Goal: Task Accomplishment & Management: Complete application form

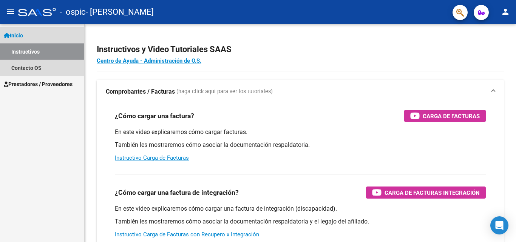
click at [15, 38] on span "Inicio" at bounding box center [13, 35] width 19 height 8
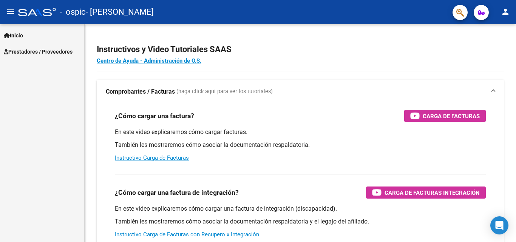
click at [506, 14] on mat-icon "person" at bounding box center [505, 11] width 9 height 9
click at [500, 33] on button "person Mi Perfil" at bounding box center [490, 32] width 46 height 18
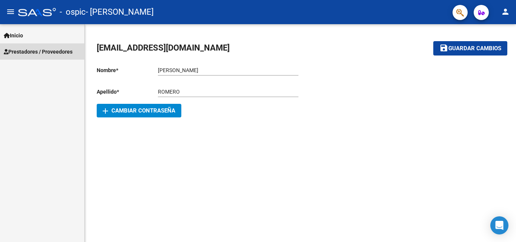
click at [49, 50] on span "Prestadores / Proveedores" at bounding box center [38, 52] width 69 height 8
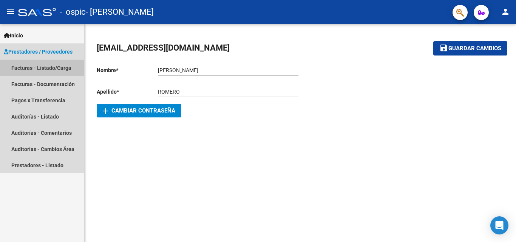
click at [46, 65] on link "Facturas - Listado/Carga" at bounding box center [42, 68] width 84 height 16
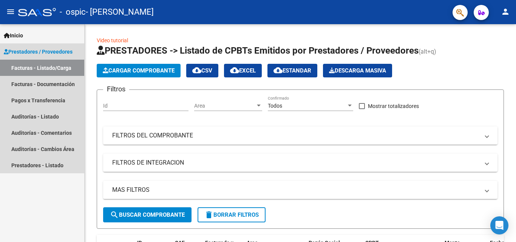
click at [46, 65] on link "Facturas - Listado/Carga" at bounding box center [42, 68] width 84 height 16
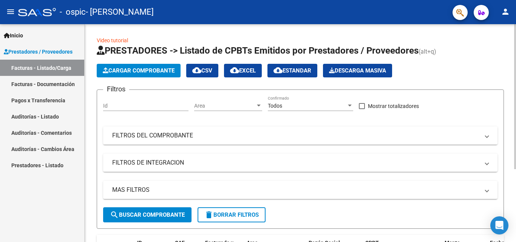
click at [479, 59] on app-list-header "PRESTADORES -> Listado de CPBTs Emitidos por Prestadores / Proveedores (alt+q) …" at bounding box center [300, 137] width 407 height 184
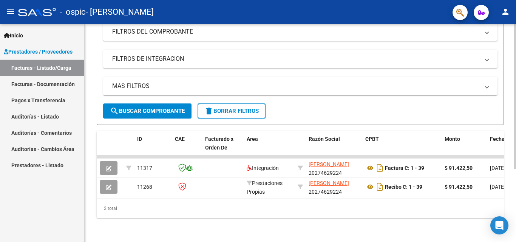
scroll to position [110, 0]
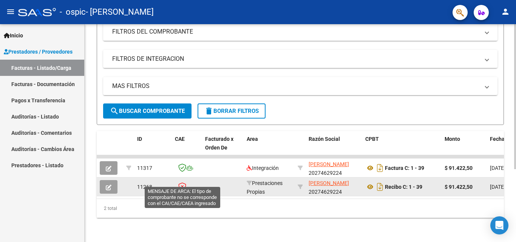
click at [181, 182] on icon at bounding box center [182, 186] width 8 height 8
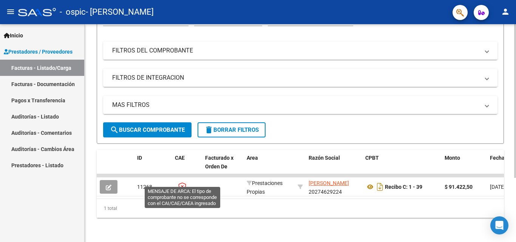
scroll to position [91, 0]
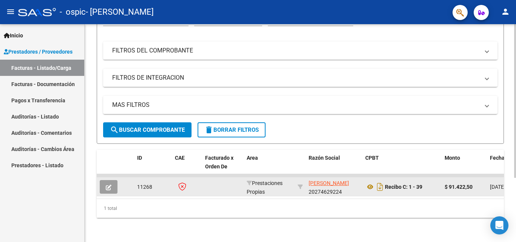
click at [315, 181] on app-link-go-to "[PERSON_NAME]" at bounding box center [329, 183] width 40 height 9
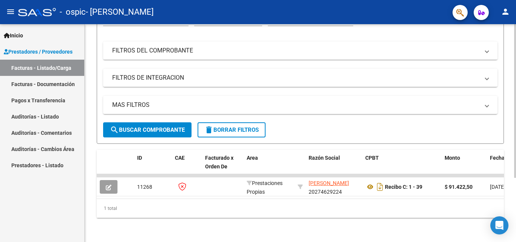
click at [337, 213] on div "1 total" at bounding box center [300, 208] width 407 height 19
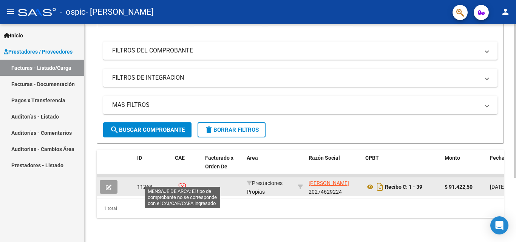
click at [181, 182] on icon at bounding box center [182, 186] width 8 height 8
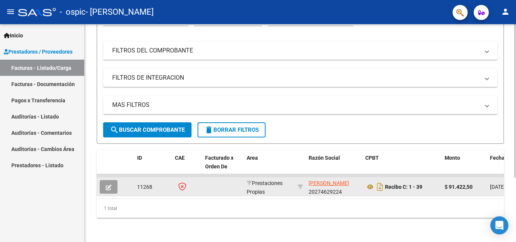
click at [181, 182] on icon at bounding box center [182, 186] width 8 height 8
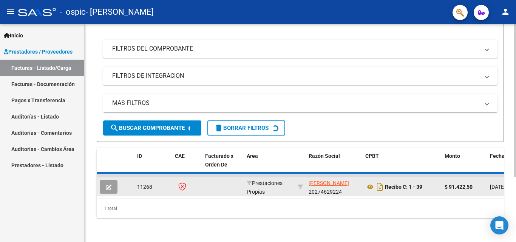
click at [181, 182] on icon at bounding box center [182, 186] width 8 height 8
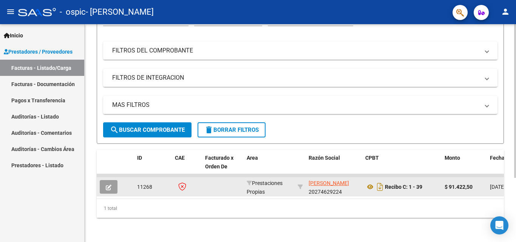
click at [181, 182] on icon at bounding box center [182, 186] width 8 height 8
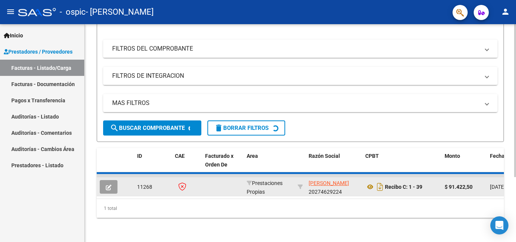
click at [181, 182] on icon at bounding box center [182, 186] width 8 height 8
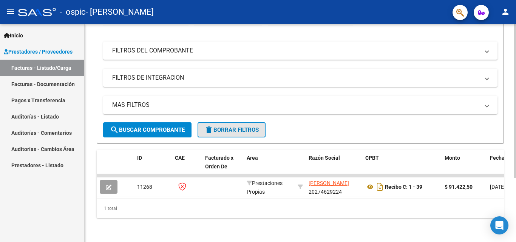
click at [220, 127] on span "delete Borrar Filtros" at bounding box center [231, 130] width 54 height 7
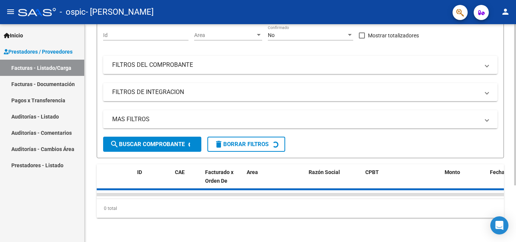
scroll to position [79, 0]
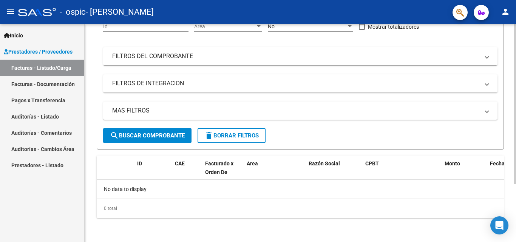
click at [317, 231] on div "Video tutorial PRESTADORES -> Listado de CPBTs Emitidos por Prestadores / Prove…" at bounding box center [300, 93] width 431 height 297
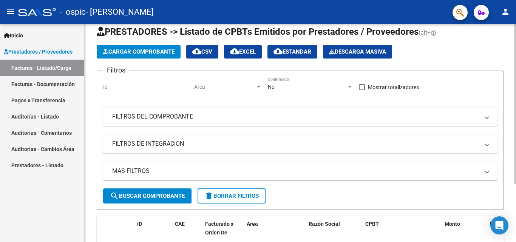
scroll to position [4, 0]
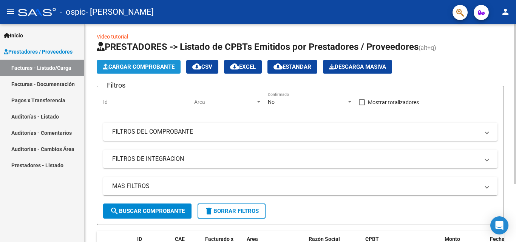
click at [136, 65] on span "Cargar Comprobante" at bounding box center [139, 66] width 72 height 7
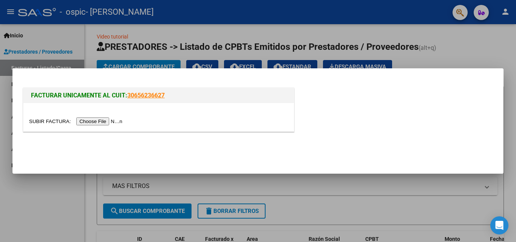
drag, startPoint x: 120, startPoint y: 96, endPoint x: 111, endPoint y: 114, distance: 20.6
click at [111, 114] on div "FACTURAR UNICAMENTE AL CUIT: 30656236627" at bounding box center [158, 110] width 271 height 44
click at [109, 124] on input "file" at bounding box center [77, 122] width 96 height 8
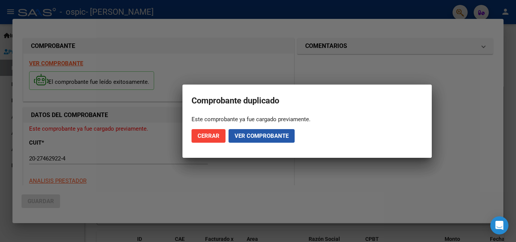
click at [240, 133] on span "Ver comprobante" at bounding box center [262, 136] width 54 height 7
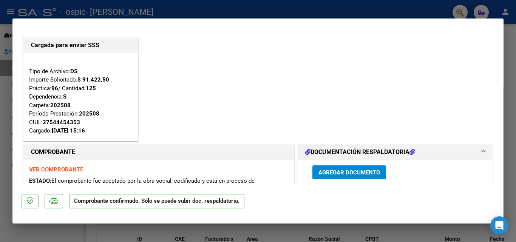
click at [75, 170] on strong "VER COMPROBANTE" at bounding box center [56, 169] width 54 height 7
click at [415, 196] on mat-dialog-actions "Comprobante confirmado. Sólo se puede subir doc. respaldatoria." at bounding box center [258, 200] width 473 height 30
drag, startPoint x: 233, startPoint y: 203, endPoint x: 243, endPoint y: 189, distance: 17.4
click at [243, 189] on mat-dialog-actions "Comprobante confirmado. Sólo se puede subir doc. respaldatoria." at bounding box center [258, 200] width 473 height 30
click at [354, 173] on span "Agregar Documento" at bounding box center [350, 172] width 62 height 7
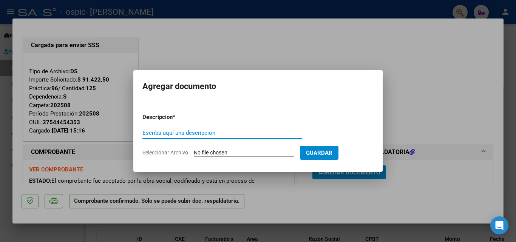
click at [257, 131] on input "Escriba aquí una descripcion" at bounding box center [221, 133] width 159 height 7
type input "t"
type input "Torres Giuliana Asistencia [DATE]"
click at [233, 155] on input "Seleccionar Archivo" at bounding box center [244, 153] width 100 height 7
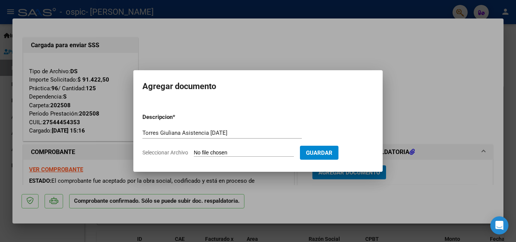
click at [351, 187] on div at bounding box center [258, 121] width 516 height 242
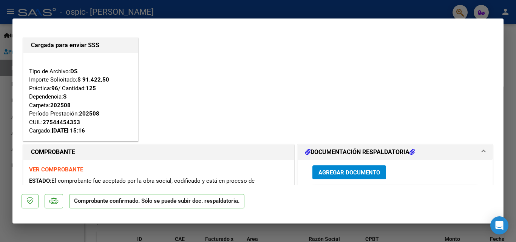
click at [337, 228] on div at bounding box center [258, 121] width 516 height 242
type input "$ 0,00"
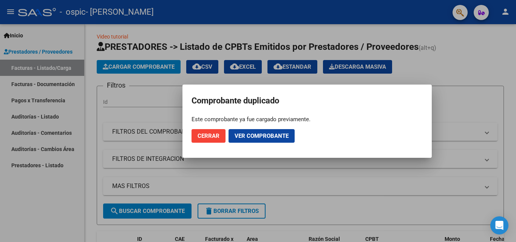
click at [337, 228] on div at bounding box center [258, 121] width 516 height 242
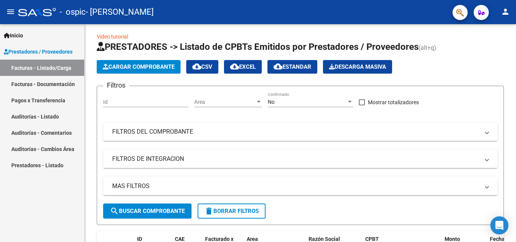
scroll to position [79, 0]
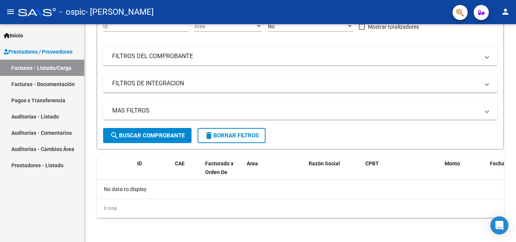
drag, startPoint x: 334, startPoint y: 229, endPoint x: 41, endPoint y: 257, distance: 294.9
click at [41, 242] on html "menu - ospic - ROMERO AMERICO RAUL person Inicio Instructivos Contacto OS Prest…" at bounding box center [258, 121] width 516 height 242
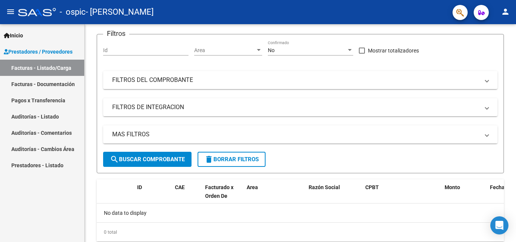
scroll to position [49, 0]
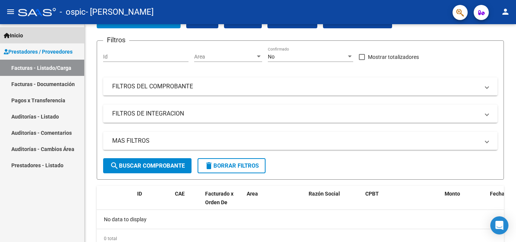
click at [23, 35] on span "Inicio" at bounding box center [13, 35] width 19 height 8
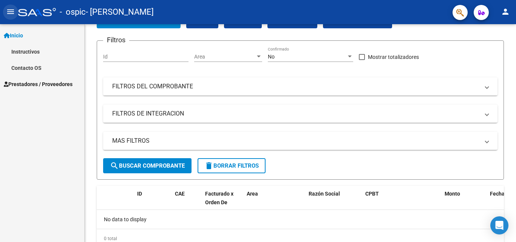
click at [8, 9] on mat-icon "menu" at bounding box center [10, 11] width 9 height 9
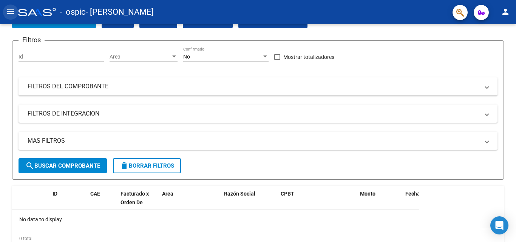
click at [8, 9] on mat-icon "menu" at bounding box center [10, 11] width 9 height 9
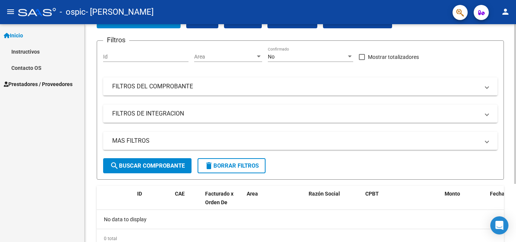
click at [515, 214] on div at bounding box center [515, 140] width 2 height 160
drag, startPoint x: 82, startPoint y: 182, endPoint x: 78, endPoint y: 186, distance: 4.8
click at [78, 186] on div "Inicio Instructivos Contacto OS Prestadores / Proveedores Facturas - Listado/Ca…" at bounding box center [42, 133] width 84 height 218
click at [515, 117] on div at bounding box center [515, 140] width 2 height 160
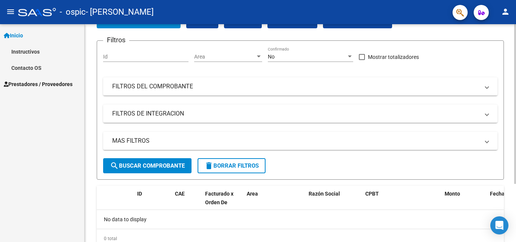
scroll to position [79, 0]
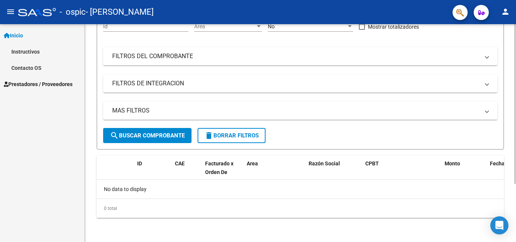
click at [516, 230] on div at bounding box center [515, 133] width 2 height 218
click at [516, 230] on div at bounding box center [515, 162] width 2 height 160
click at [180, 137] on span "search Buscar Comprobante" at bounding box center [147, 135] width 75 height 7
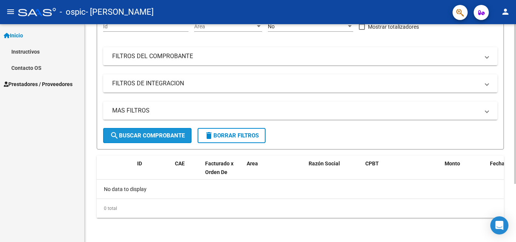
click at [180, 137] on span "search Buscar Comprobante" at bounding box center [147, 135] width 75 height 7
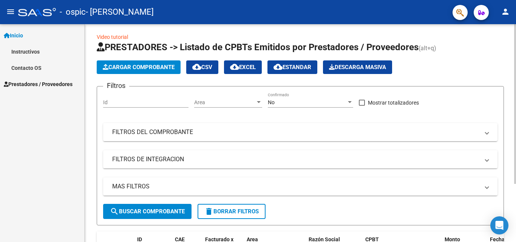
scroll to position [0, 0]
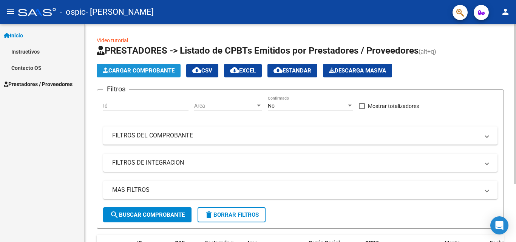
click at [124, 70] on span "Cargar Comprobante" at bounding box center [139, 70] width 72 height 7
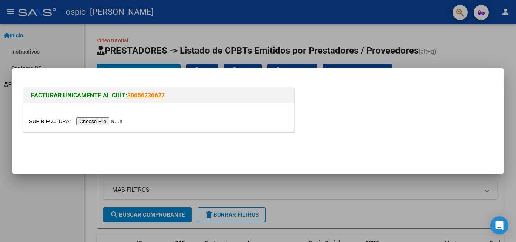
click at [88, 123] on input "file" at bounding box center [77, 122] width 96 height 8
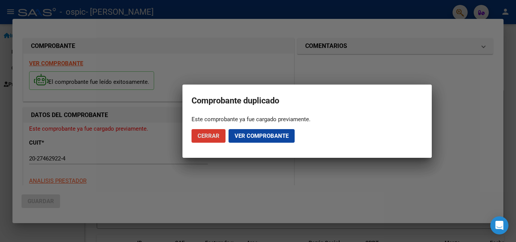
click at [206, 136] on span "Cerrar" at bounding box center [209, 136] width 22 height 7
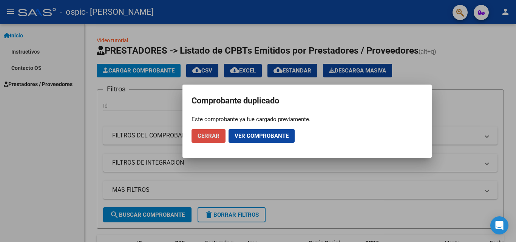
click at [206, 136] on span "Cerrar" at bounding box center [209, 136] width 22 height 7
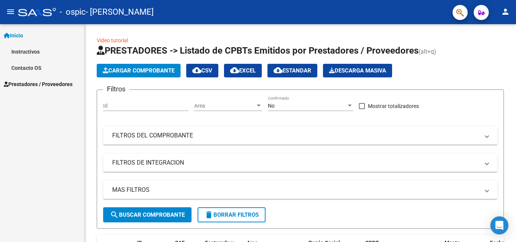
click at [206, 136] on mat-panel-title "FILTROS DEL COMPROBANTE" at bounding box center [295, 135] width 367 height 8
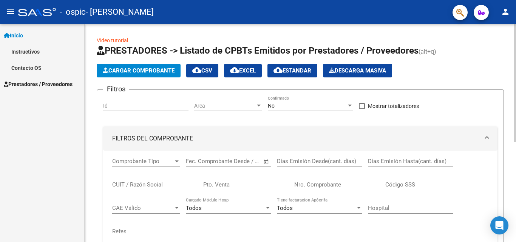
click at [175, 162] on div at bounding box center [176, 161] width 7 height 6
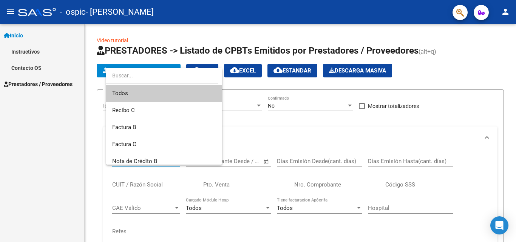
click at [19, 159] on div at bounding box center [258, 121] width 516 height 242
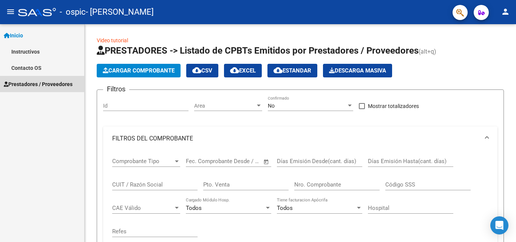
click at [36, 82] on span "Prestadores / Proveedores" at bounding box center [38, 84] width 69 height 8
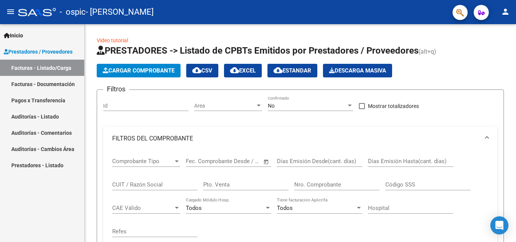
click at [41, 84] on link "Facturas - Documentación" at bounding box center [42, 84] width 84 height 16
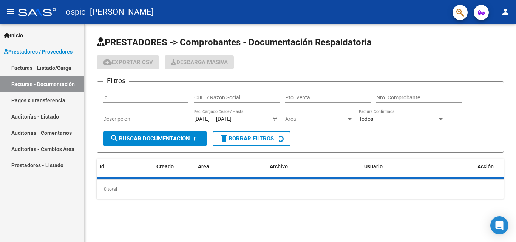
click at [41, 85] on link "Facturas - Documentación" at bounding box center [42, 84] width 84 height 16
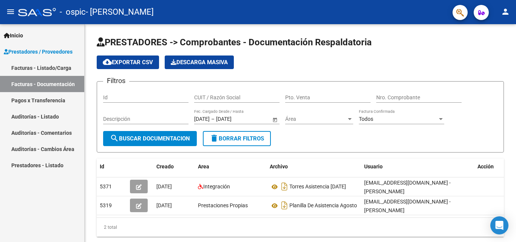
drag, startPoint x: 131, startPoint y: 19, endPoint x: 89, endPoint y: 2, distance: 44.9
click at [89, 2] on mat-toolbar "menu - ospic - [PERSON_NAME] [PERSON_NAME] person" at bounding box center [258, 12] width 516 height 24
